Goal: Transaction & Acquisition: Subscribe to service/newsletter

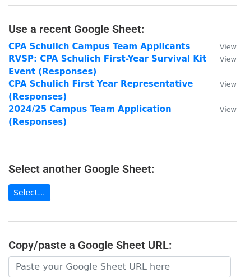
scroll to position [62, 0]
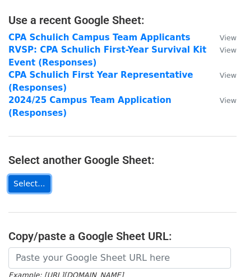
click at [22, 175] on link "Select..." at bounding box center [29, 183] width 42 height 17
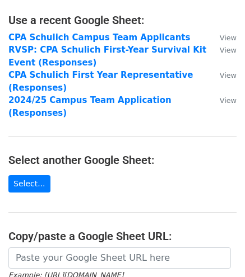
scroll to position [0, 0]
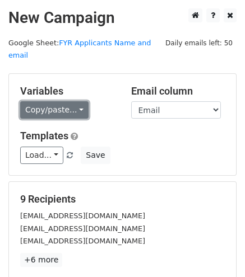
click at [63, 101] on link "Copy/paste..." at bounding box center [54, 109] width 68 height 17
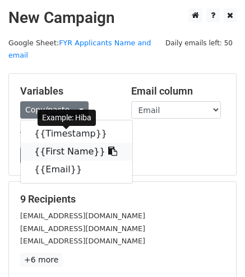
drag, startPoint x: 34, startPoint y: 148, endPoint x: 53, endPoint y: 137, distance: 22.4
click at [53, 143] on link "{{First Name}}" at bounding box center [76, 152] width 111 height 18
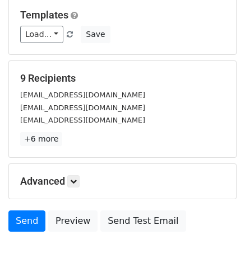
scroll to position [122, 0]
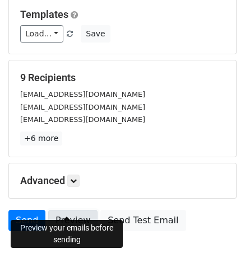
click at [68, 210] on link "Preview" at bounding box center [72, 220] width 49 height 21
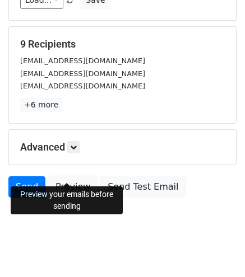
scroll to position [156, 0]
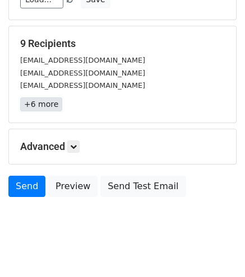
click at [50, 97] on link "+6 more" at bounding box center [41, 104] width 42 height 14
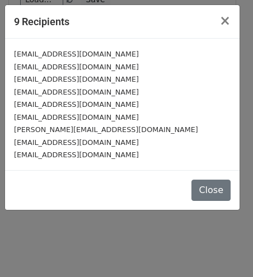
click at [106, 243] on div "9 Recipients × hibamulji@gmail.com prabhnoork27@gmail.com mahdilak@my.yorku.ca …" at bounding box center [126, 138] width 253 height 277
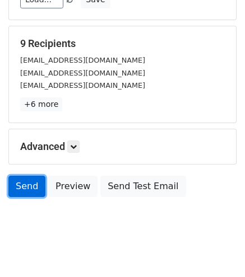
click at [33, 176] on link "Send" at bounding box center [26, 186] width 37 height 21
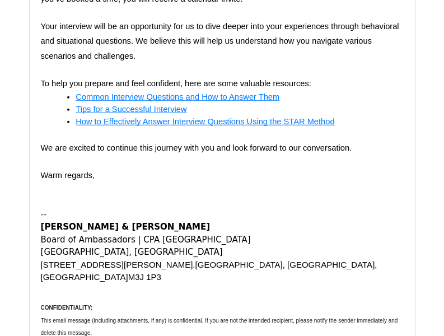
scroll to position [4954, 0]
